Goal: Task Accomplishment & Management: Use online tool/utility

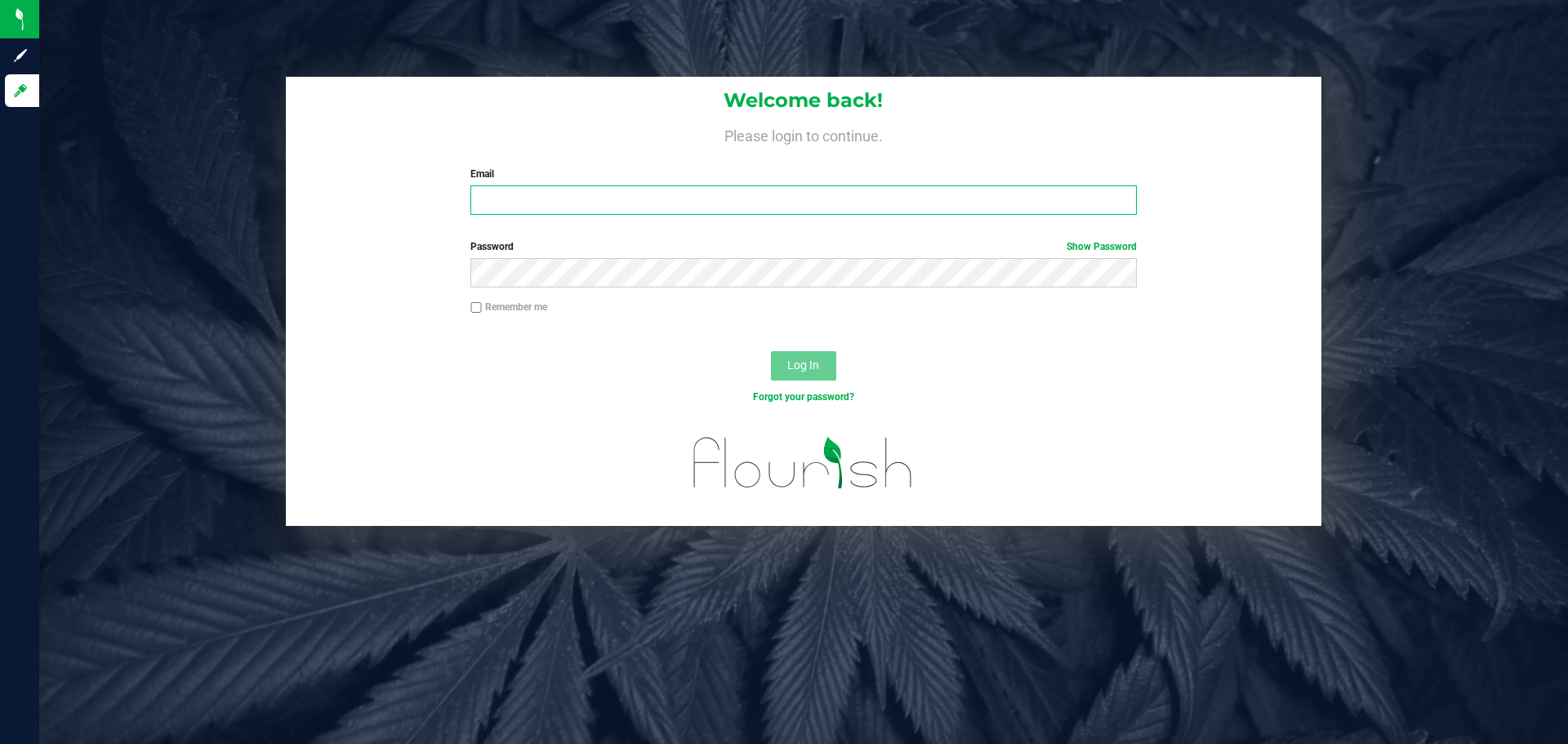
click at [583, 196] on input "Email" at bounding box center [803, 200] width 666 height 29
type input "ernstar@hshnevada.com"
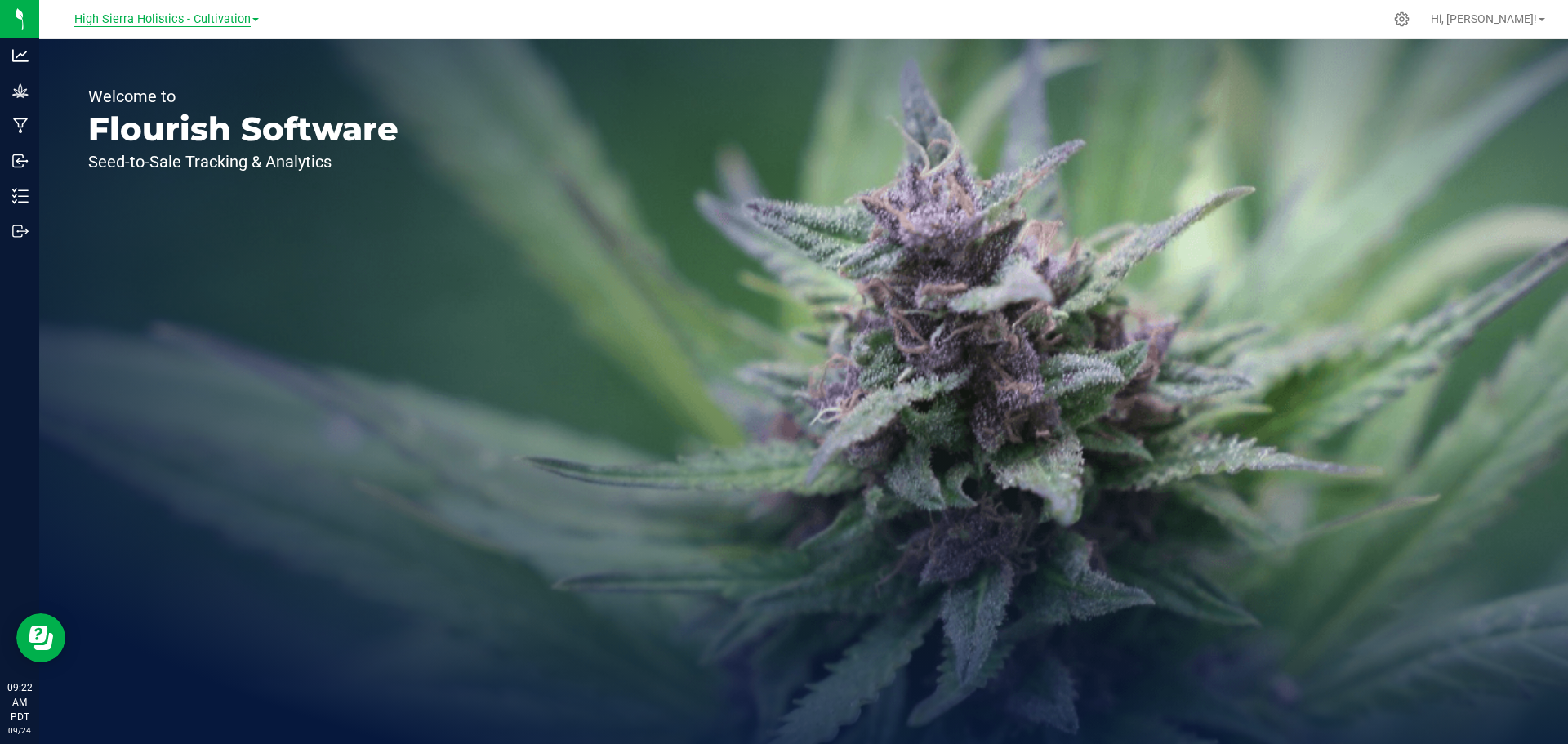
click at [156, 21] on span "High Sierra Holistics - Cultivation" at bounding box center [163, 19] width 176 height 15
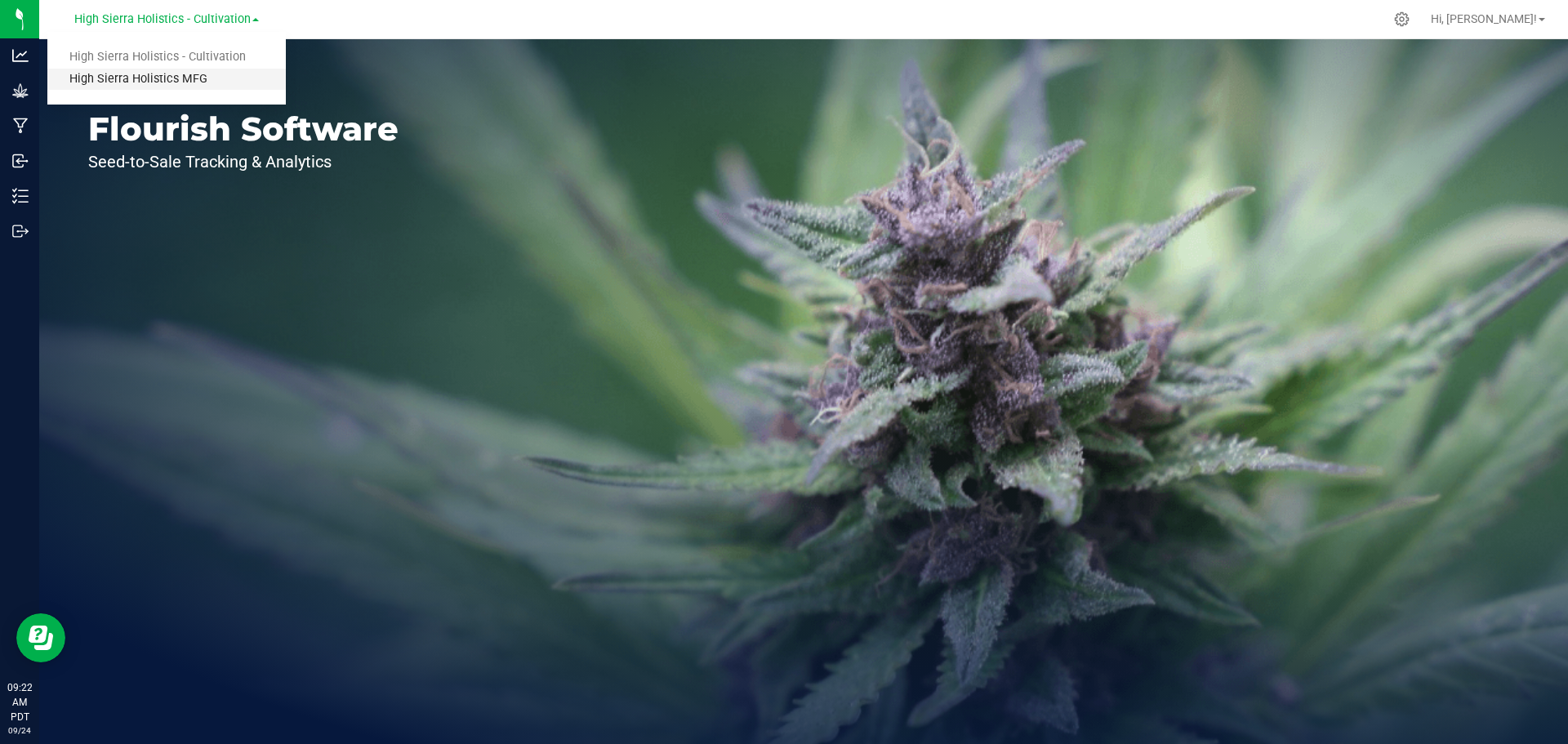
click at [153, 78] on link "High Sierra Holistics MFG" at bounding box center [167, 80] width 239 height 22
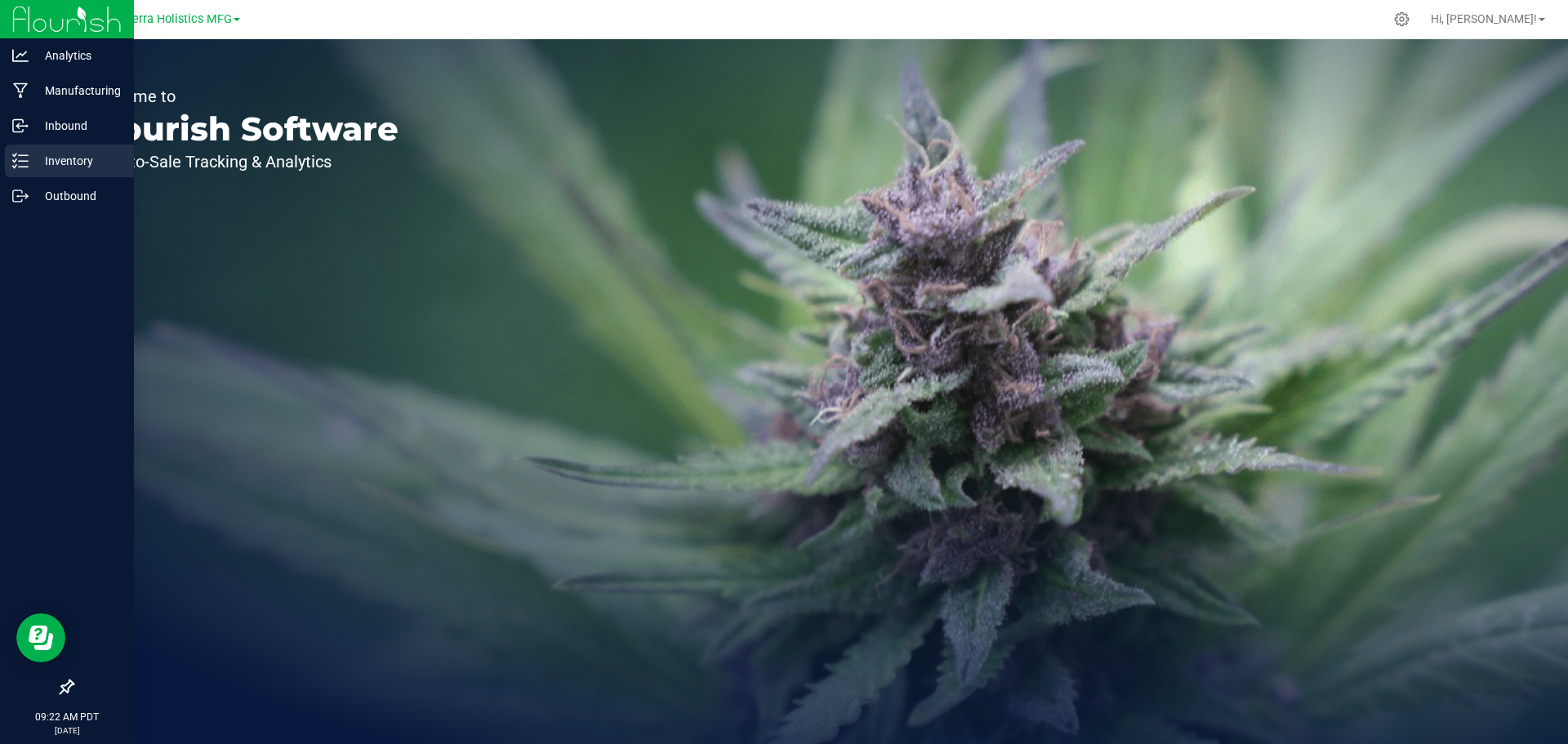
click at [47, 151] on p "Inventory" at bounding box center [77, 160] width 98 height 19
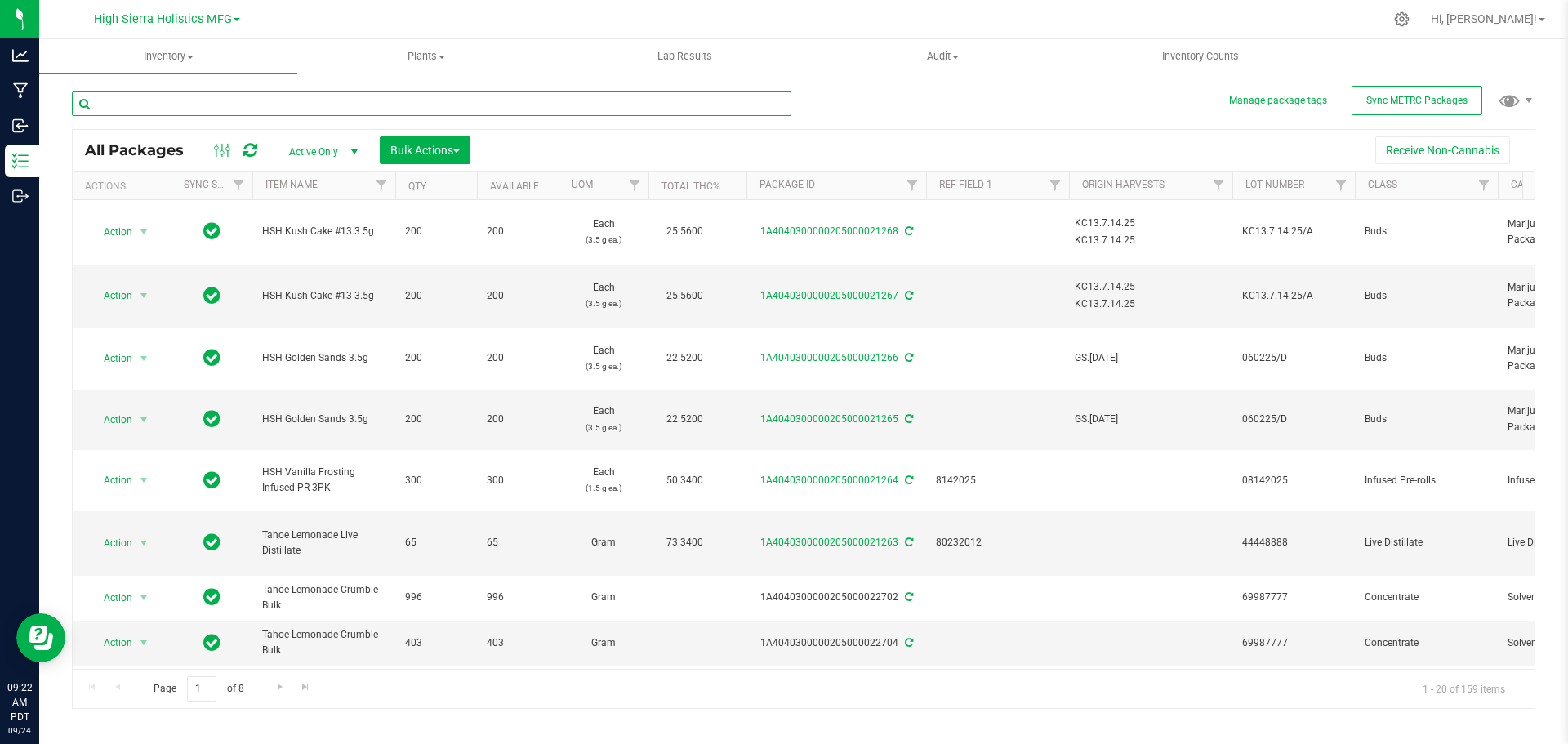
click at [271, 104] on input "text" at bounding box center [431, 104] width 719 height 25
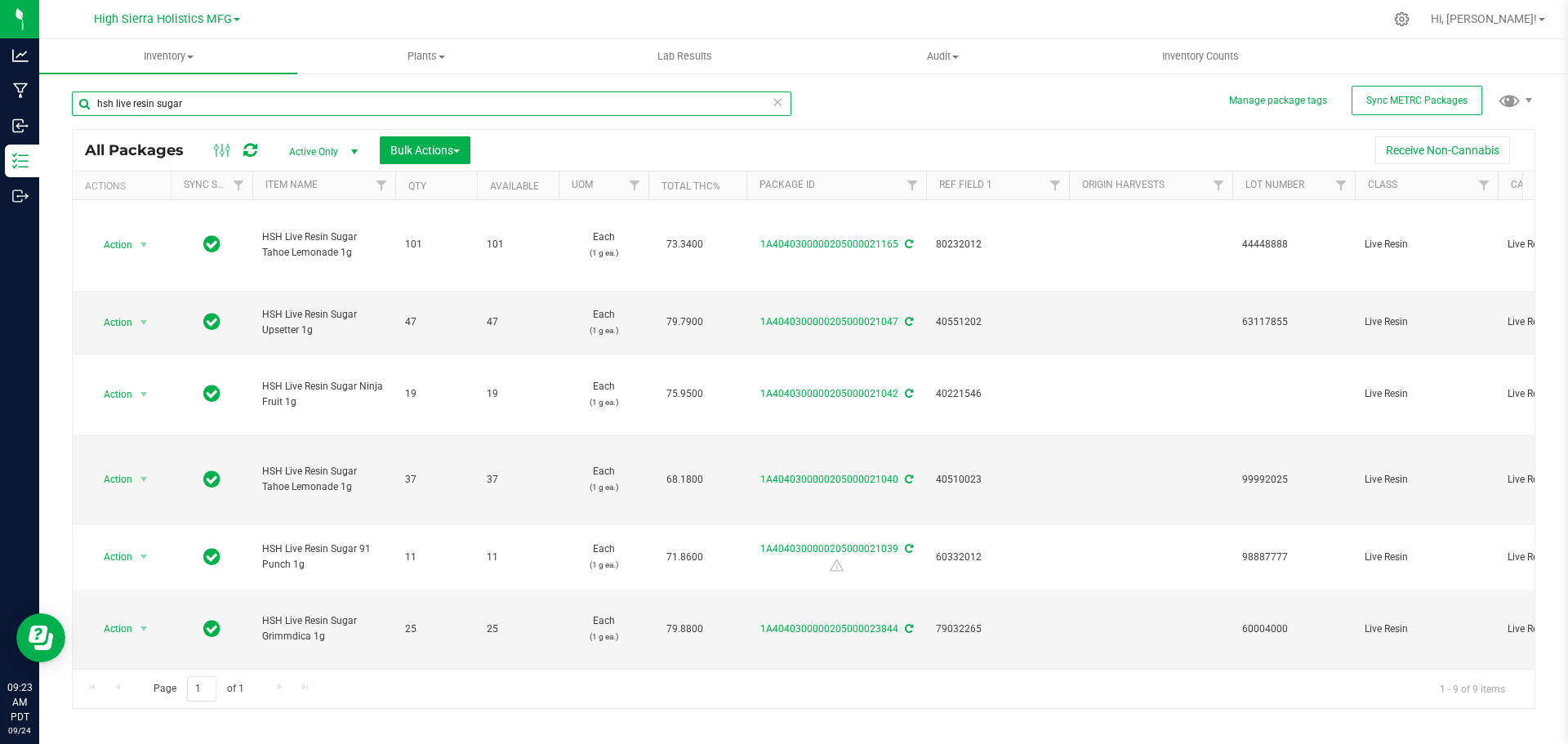
click at [238, 103] on input "hsh live resin sugar" at bounding box center [431, 104] width 719 height 25
type input "infuse"
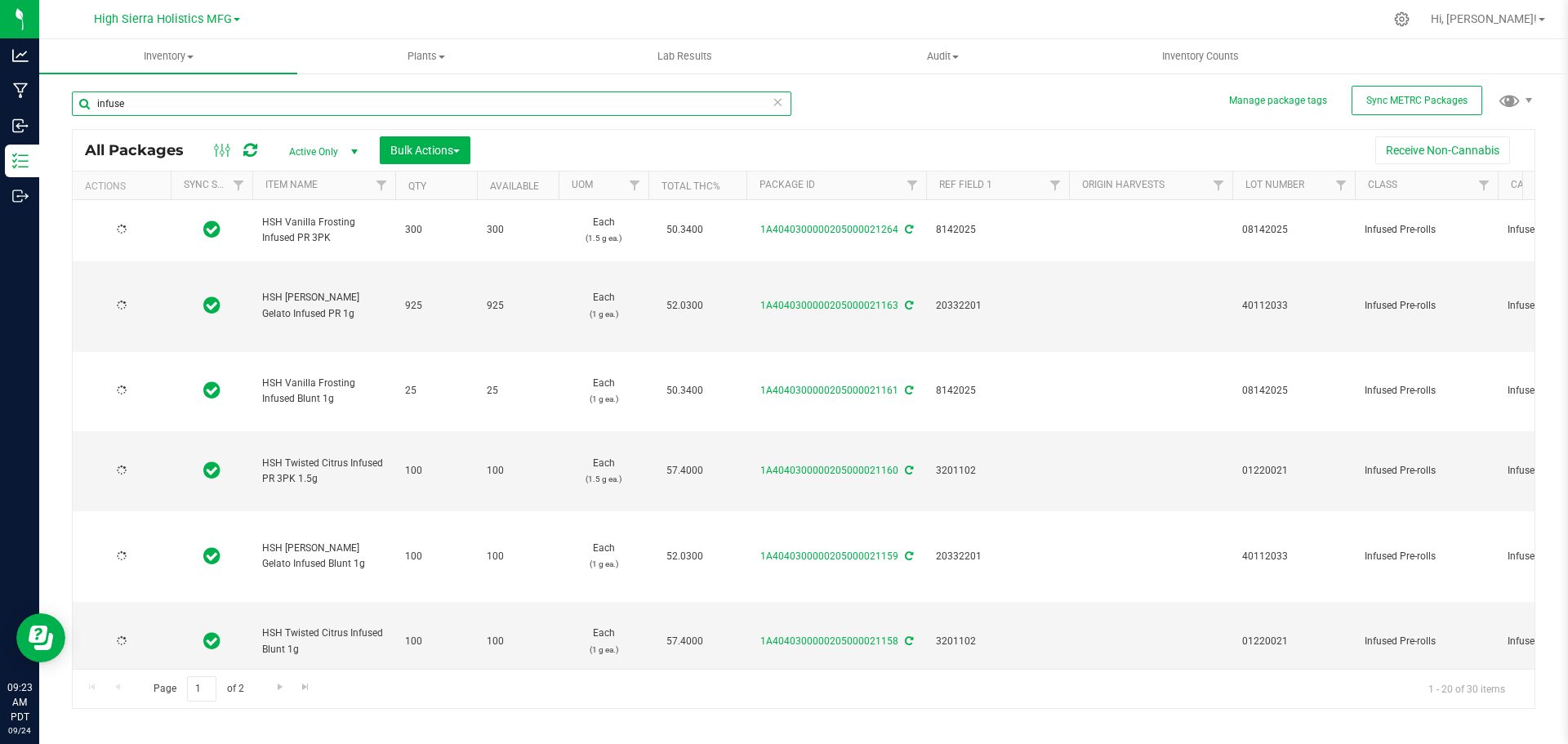
type input "[DATE]"
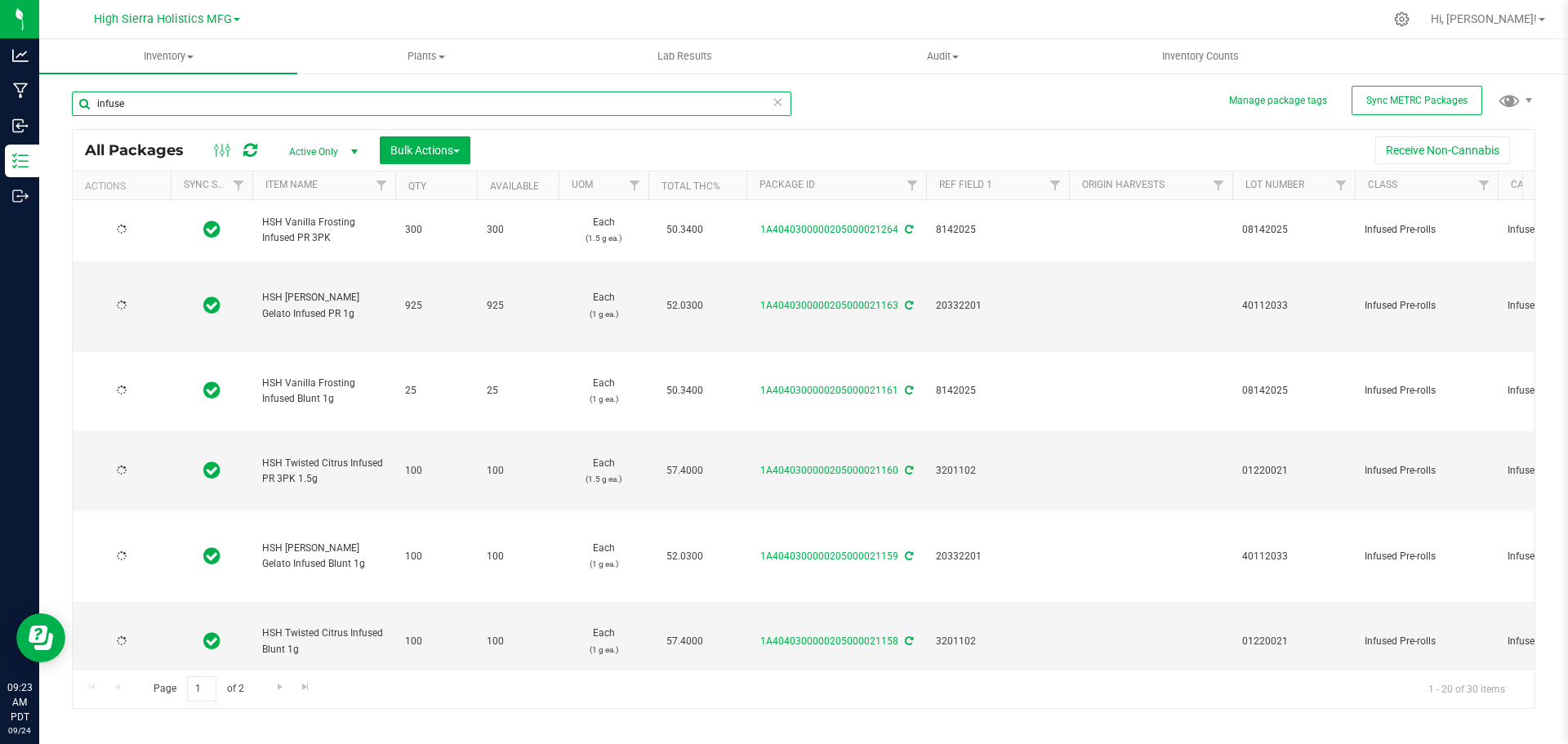
type input "[DATE]"
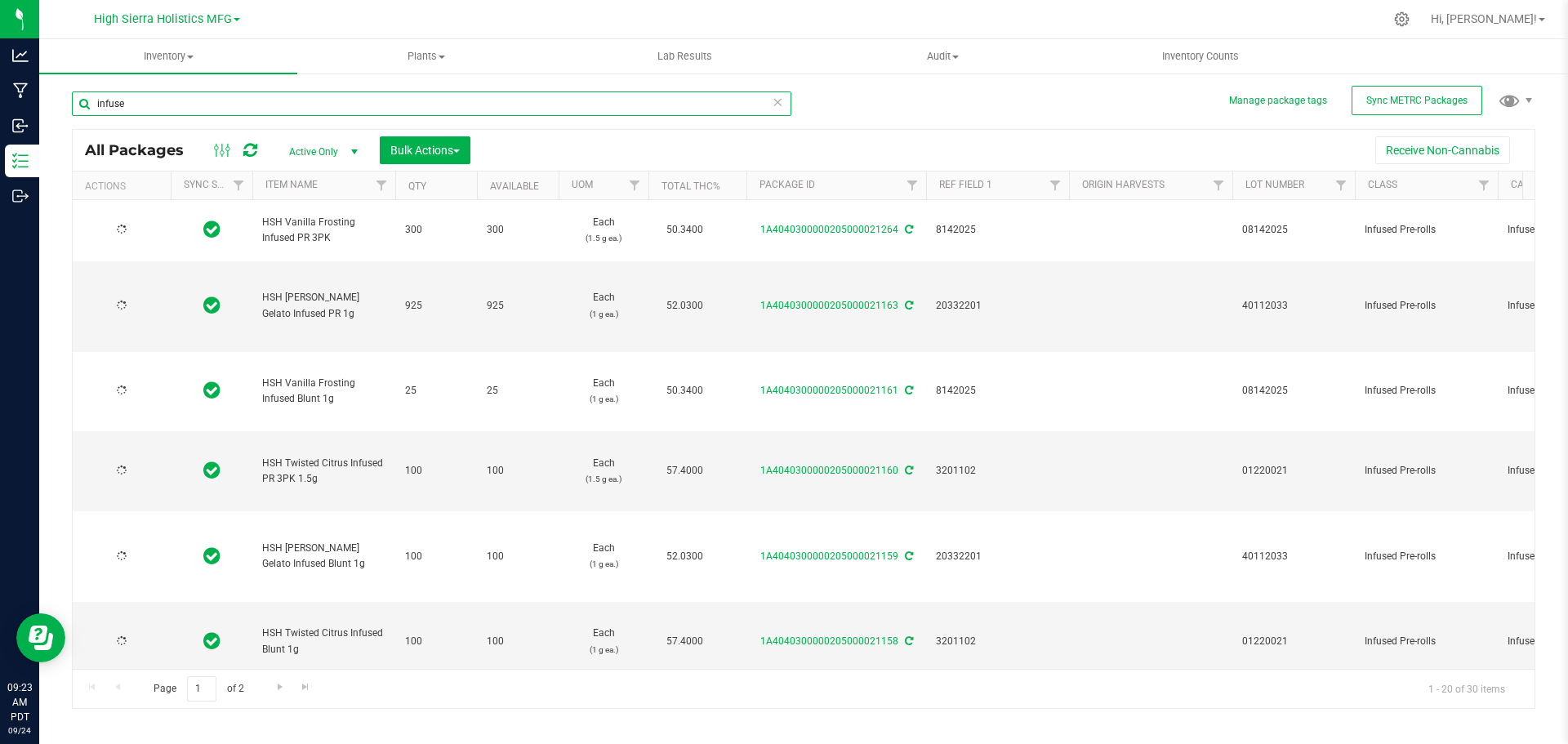
type input "[DATE]"
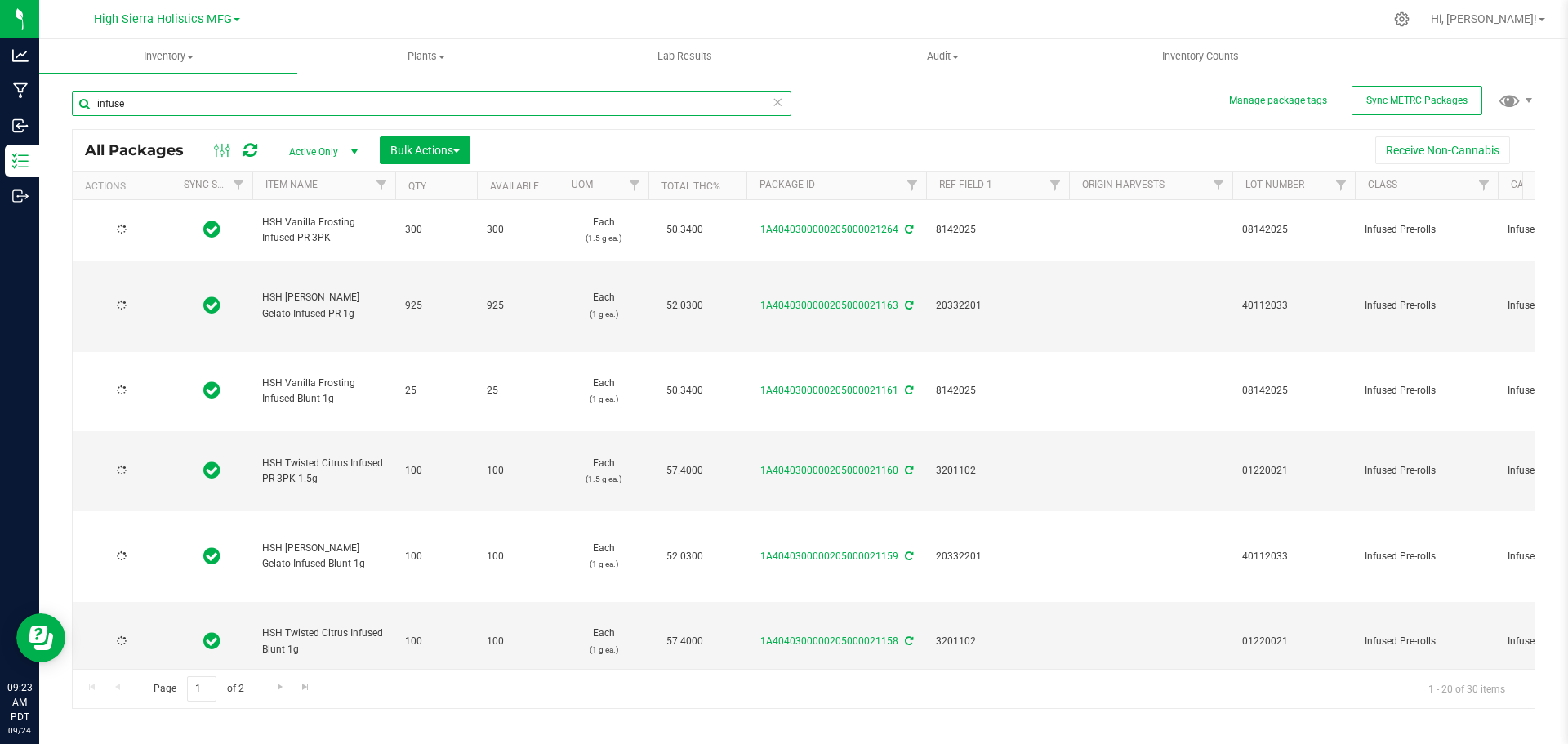
type input "[DATE]"
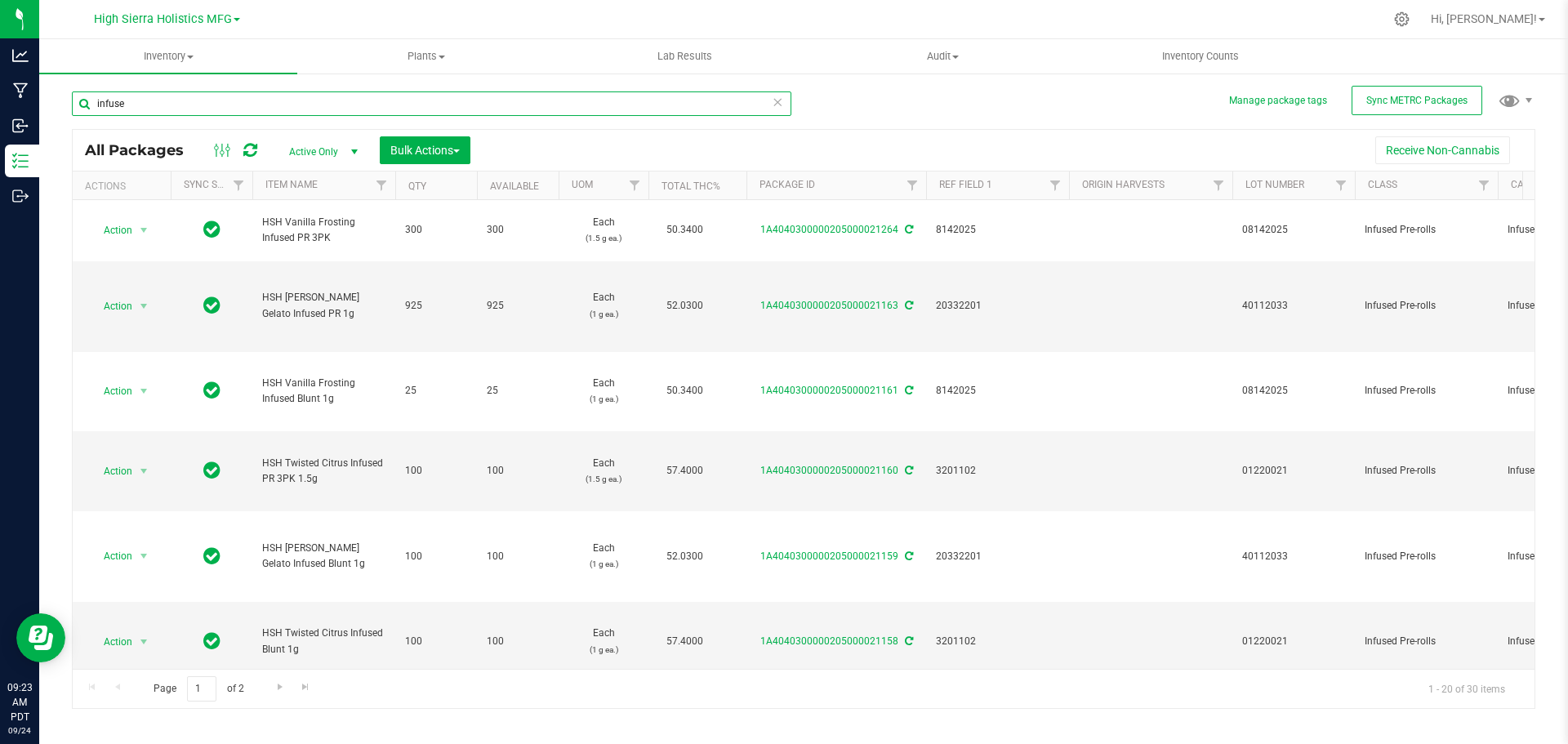
type input "infuse"
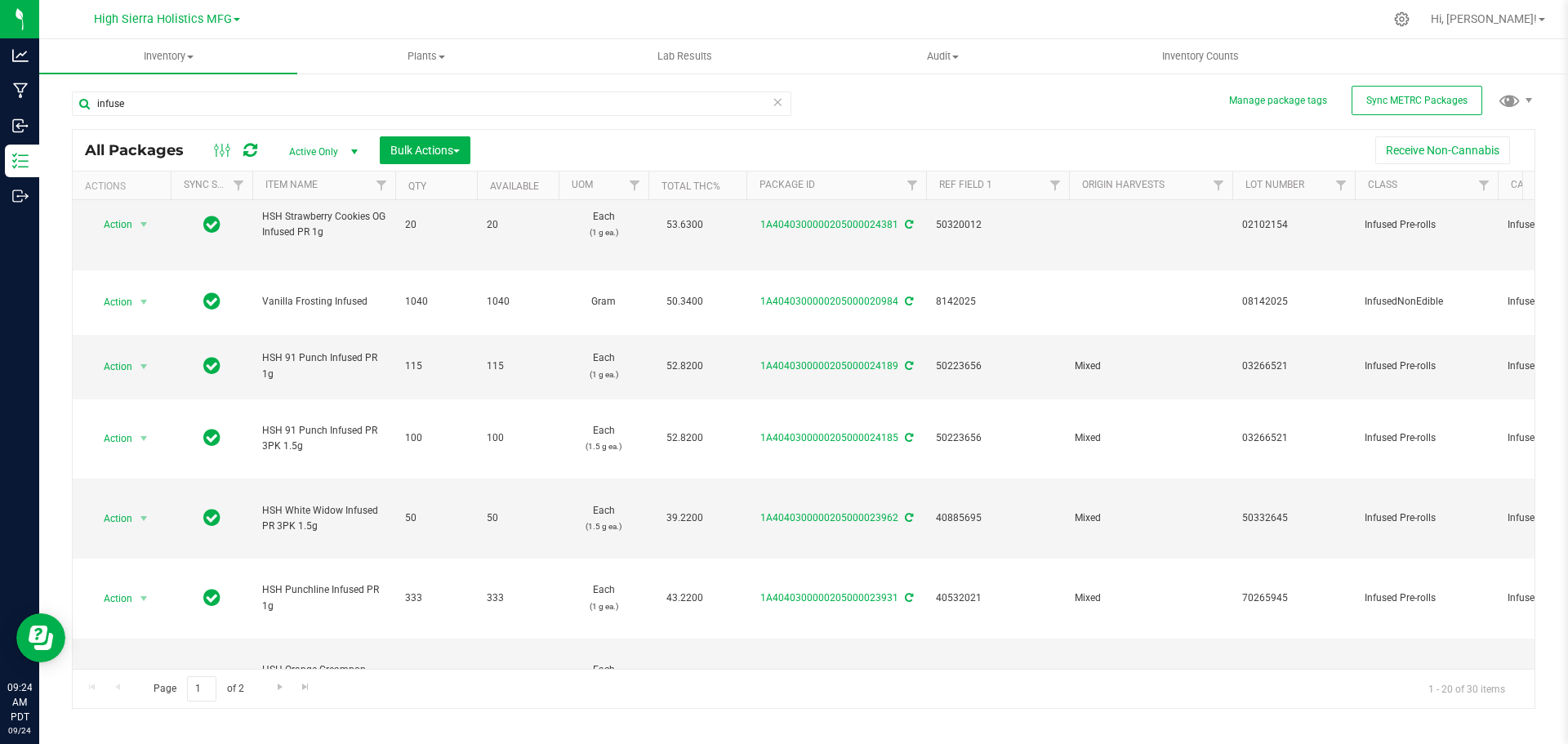
scroll to position [1138, 0]
